Goal: Task Accomplishment & Management: Manage account settings

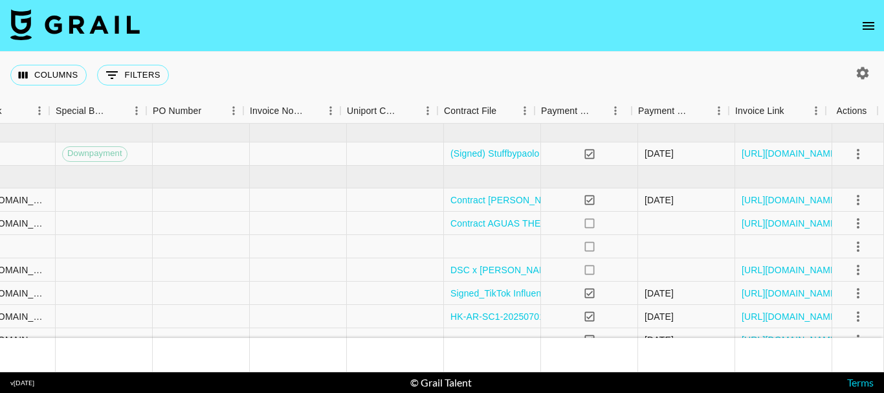
scroll to position [0, 1274]
click at [789, 217] on link "https://in.xero.com/FMkoi6CZfl1GxJQ9UptqGl4m0QRIvtxd1OafZjTf" at bounding box center [790, 223] width 98 height 13
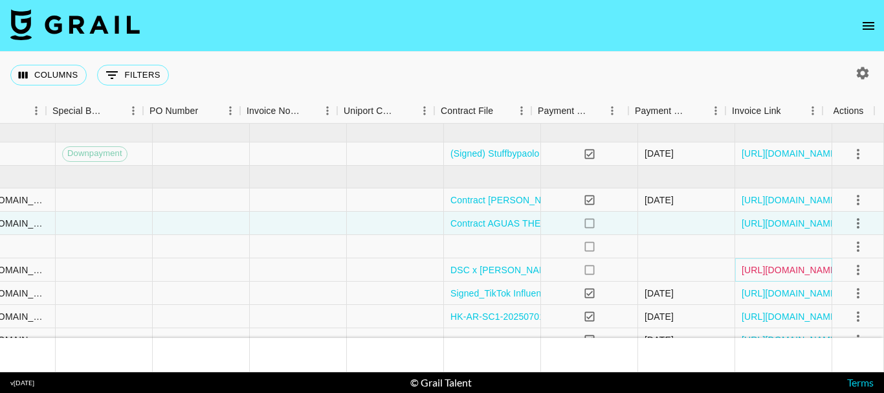
click at [756, 264] on link "https://in.xero.com/11bHOqnFvNjVweWONGj7Y0izgcAVDb1gKEgOlwUG" at bounding box center [790, 269] width 98 height 13
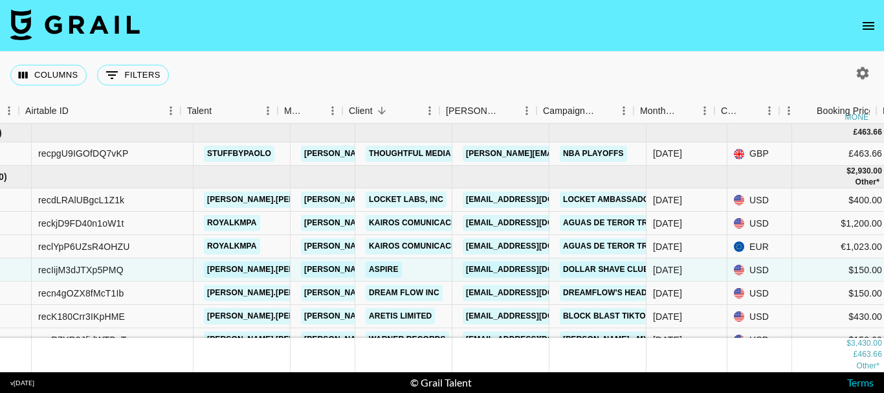
scroll to position [0, 0]
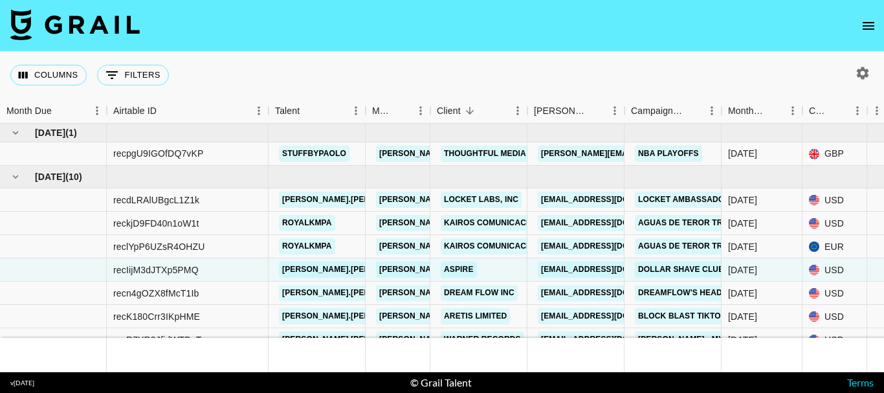
click at [605, 19] on nav at bounding box center [442, 26] width 884 height 52
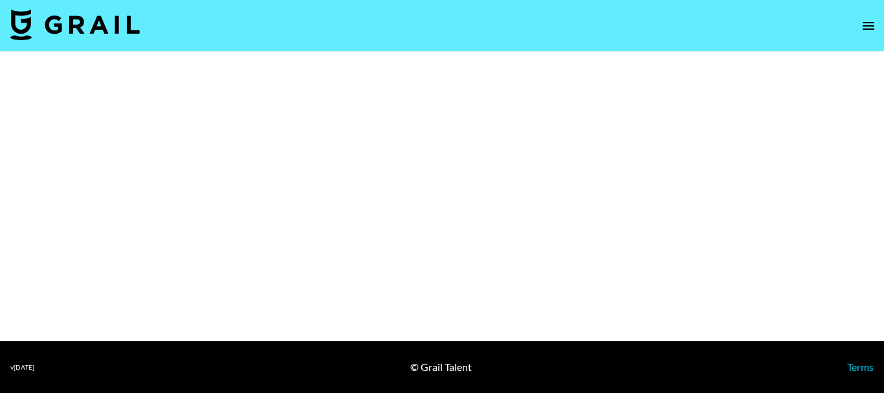
select select "Multi"
select select "Brand"
select select "Multi"
select select "Brand"
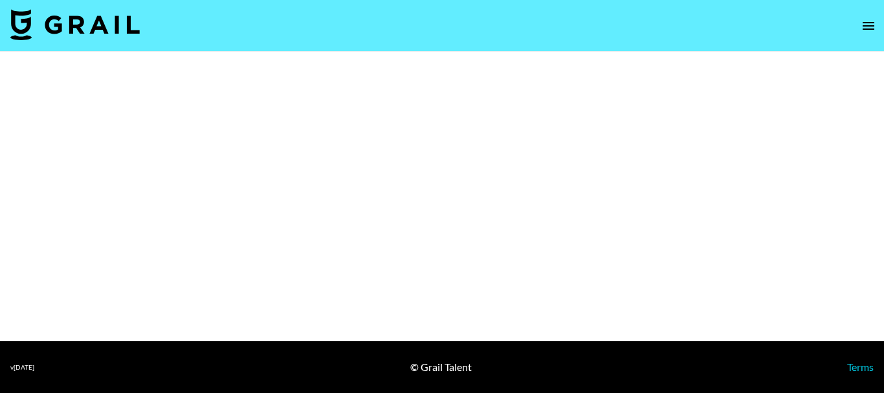
select select "Brand"
